Goal: Find contact information: Find contact information

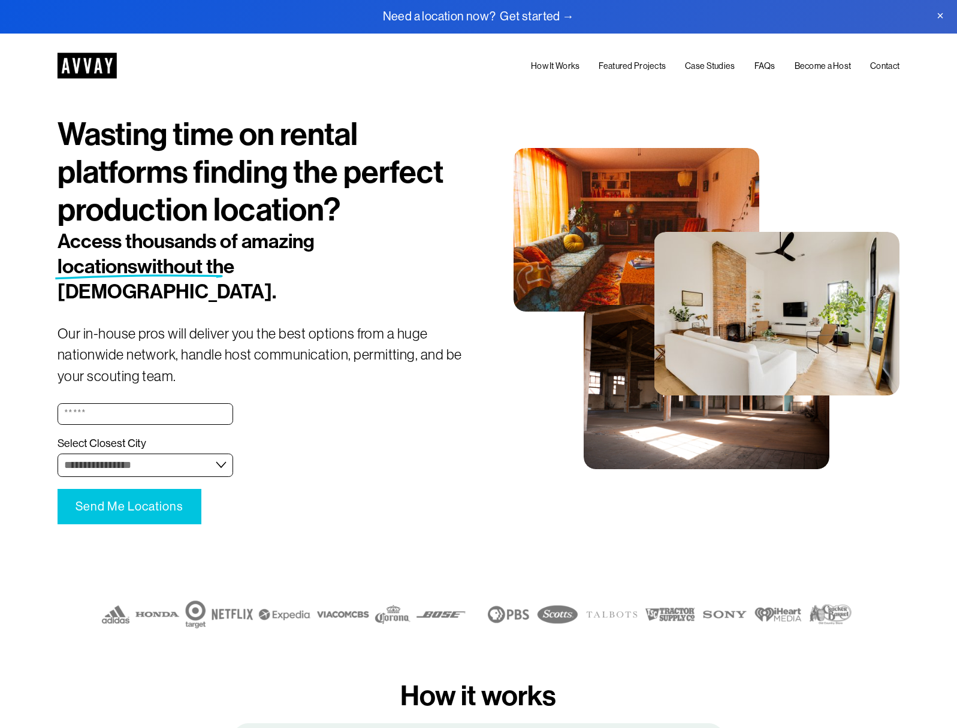
click at [886, 64] on link "Contact" at bounding box center [884, 66] width 29 height 14
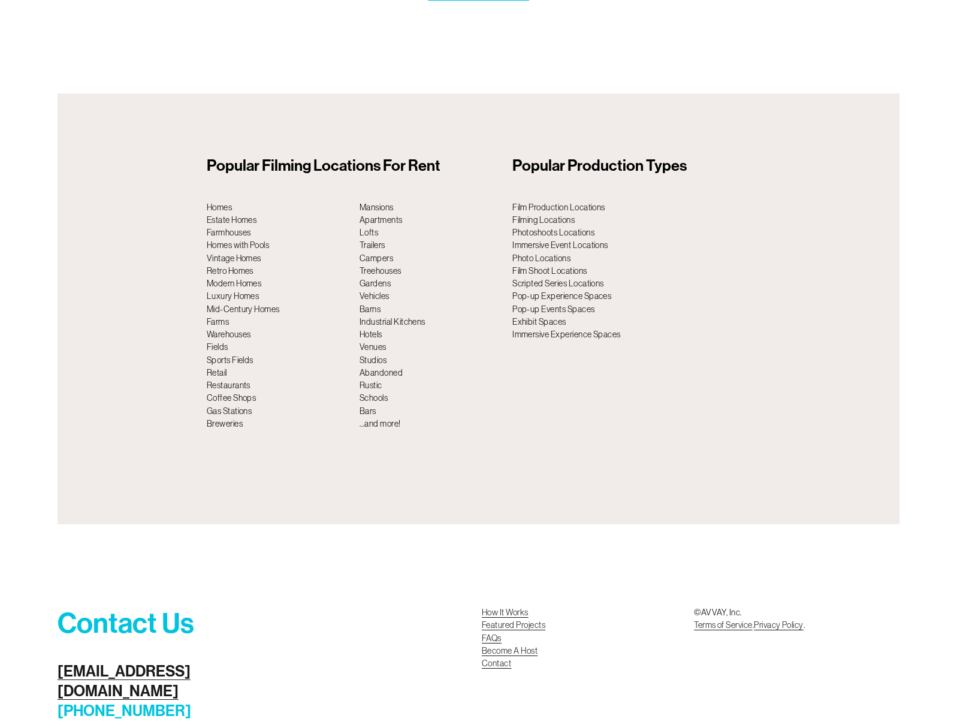
scroll to position [4409, 0]
click at [143, 662] on link "[EMAIL_ADDRESS][DOMAIN_NAME]" at bounding box center [143, 682] width 170 height 40
